Goal: Navigation & Orientation: Find specific page/section

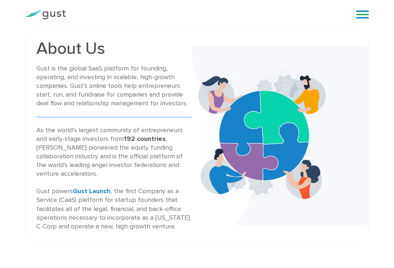
click at [359, 12] on link at bounding box center [362, 14] width 13 height 11
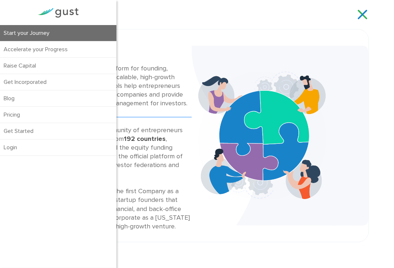
click at [55, 31] on link "Start your Journey" at bounding box center [58, 33] width 116 height 16
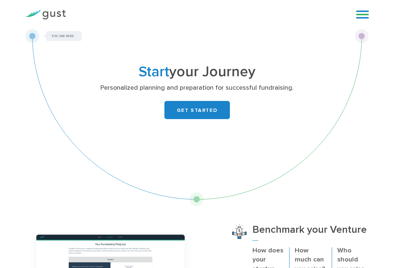
click at [358, 8] on div "Blog FAQ Pricing Get Started Login Login" at bounding box center [359, 15] width 29 height 22
click at [360, 15] on link at bounding box center [362, 14] width 13 height 11
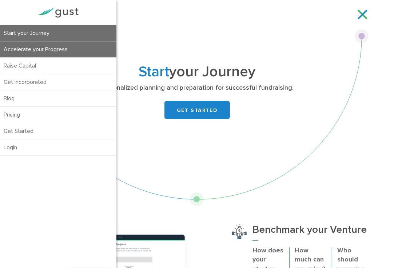
click at [48, 54] on link "Accelerate your Progress" at bounding box center [58, 49] width 116 height 16
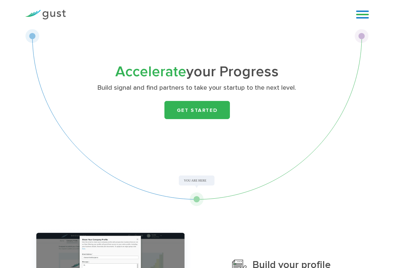
click at [364, 8] on div "Blog FAQ Pricing Get Started Login Login" at bounding box center [359, 15] width 29 height 22
click at [354, 15] on div "Blog FAQ Pricing Get Started Login Login" at bounding box center [359, 15] width 29 height 22
click at [360, 15] on link at bounding box center [362, 14] width 13 height 11
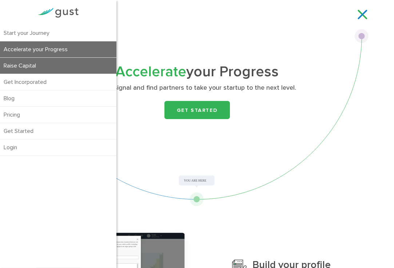
click at [75, 68] on link "Raise Capital" at bounding box center [58, 66] width 116 height 16
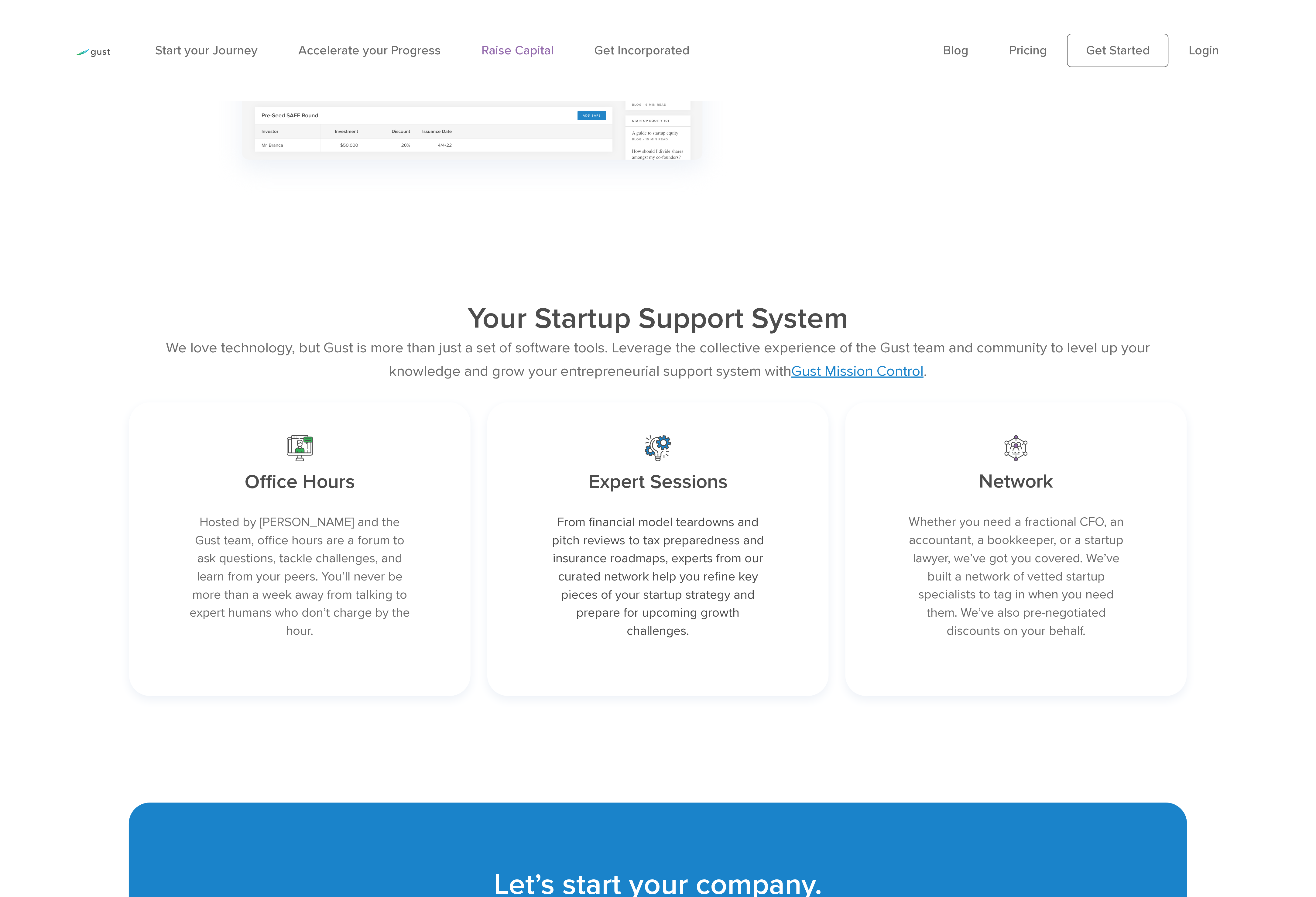
scroll to position [2067, 0]
